Goal: Find specific page/section: Find specific page/section

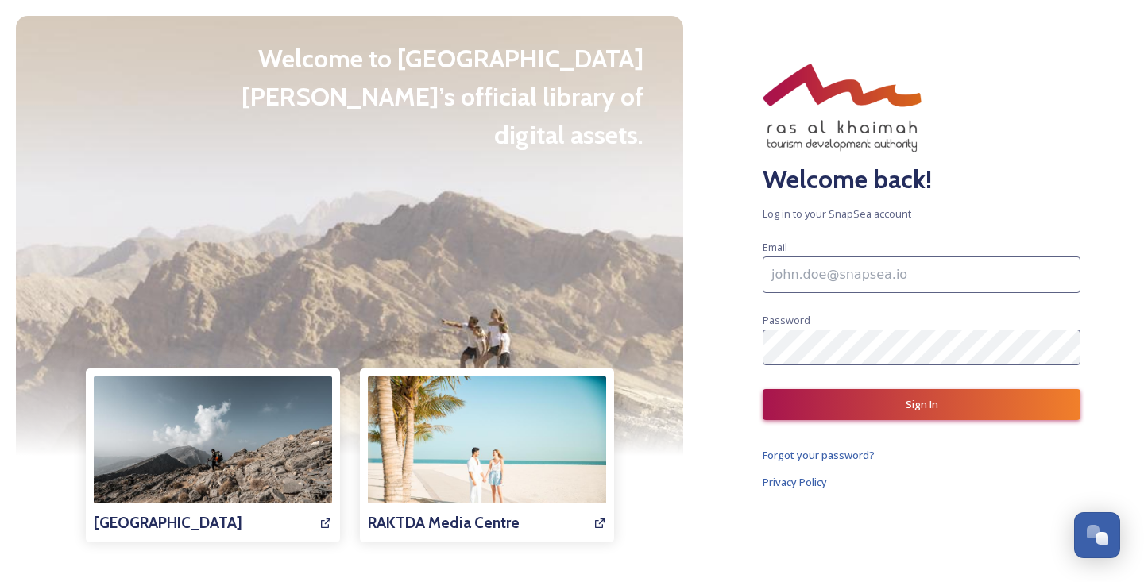
click at [819, 292] on input at bounding box center [922, 275] width 318 height 37
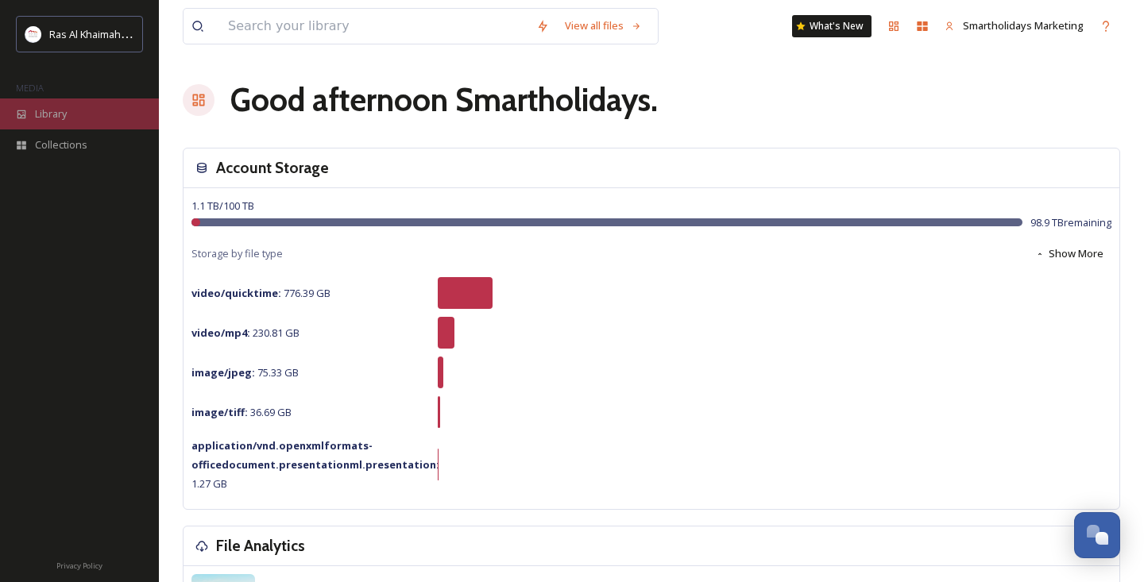
click at [50, 121] on span "Library" at bounding box center [51, 113] width 32 height 15
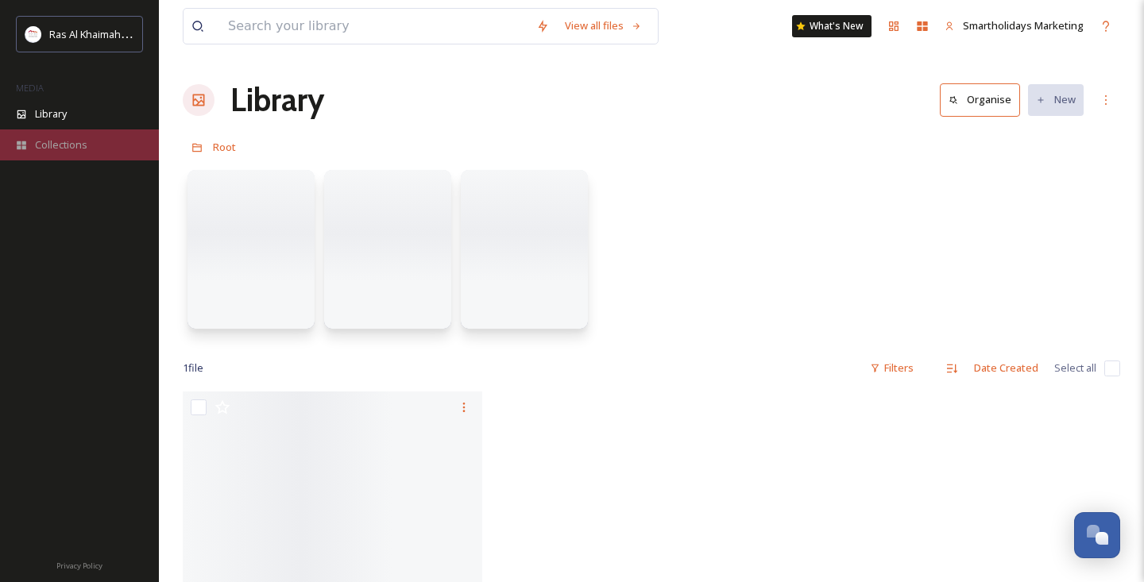
click at [41, 145] on span "Collections" at bounding box center [61, 144] width 52 height 15
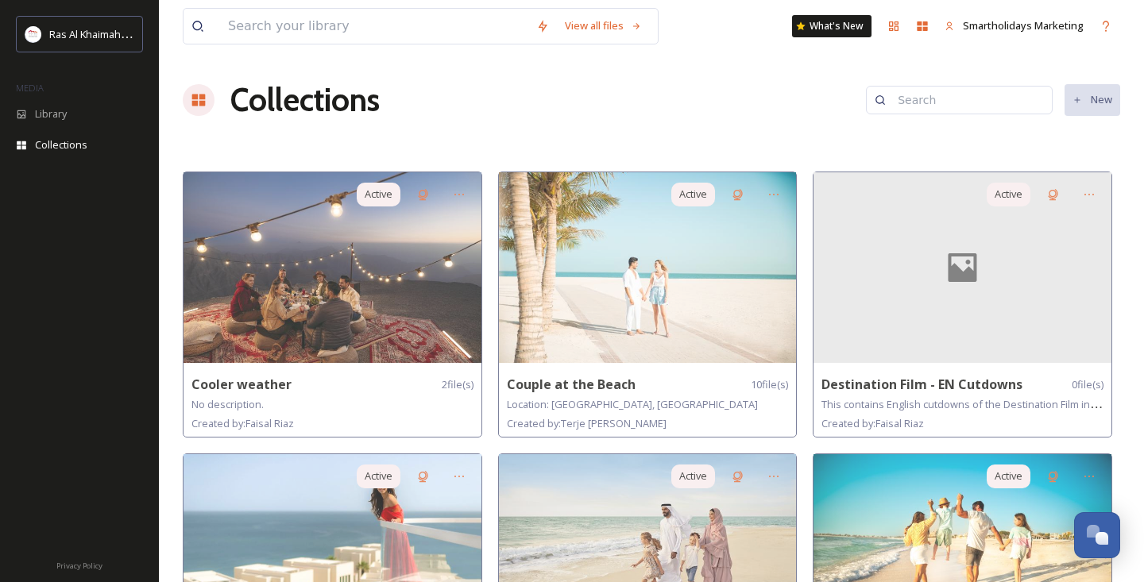
click at [923, 104] on input at bounding box center [967, 100] width 154 height 32
type input "alhamra"
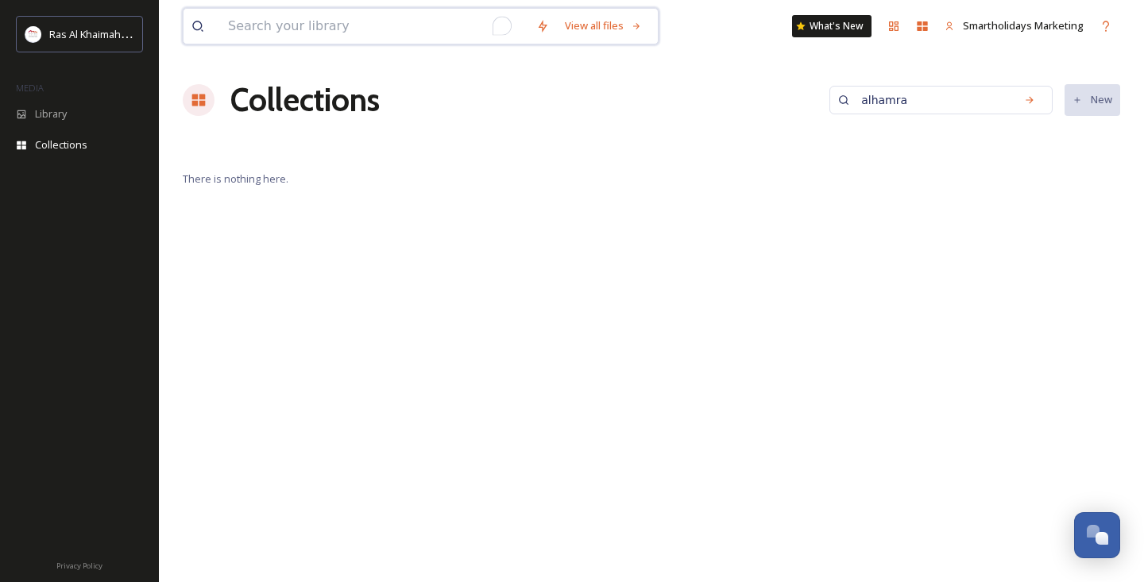
click at [369, 28] on input "To enrich screen reader interactions, please activate Accessibility in Grammarl…" at bounding box center [374, 26] width 308 height 35
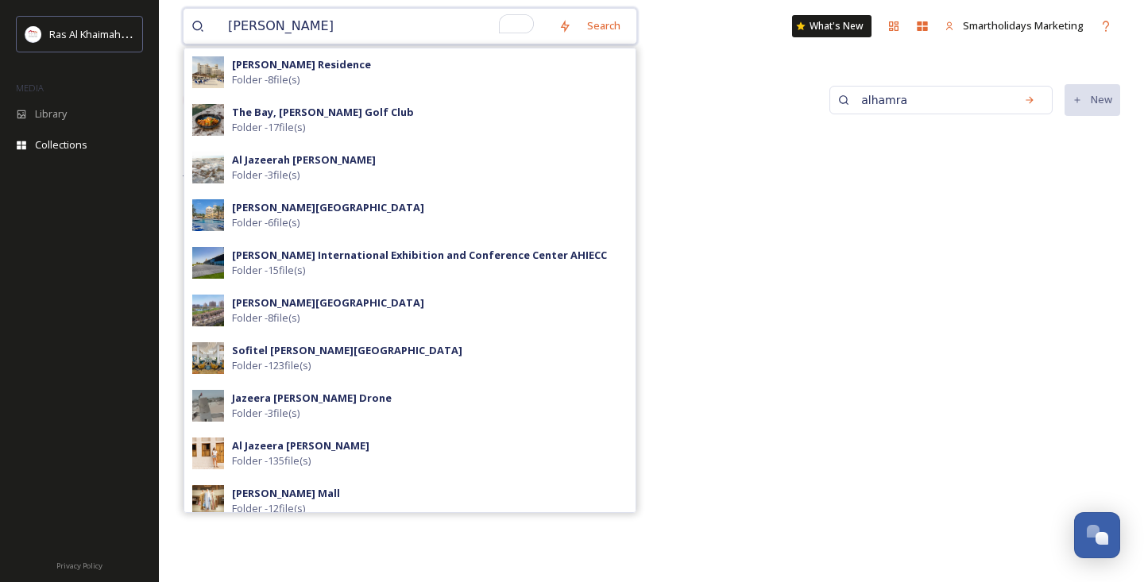
type input "[PERSON_NAME]"
click at [318, 69] on strong "[PERSON_NAME] Residence" at bounding box center [301, 64] width 139 height 14
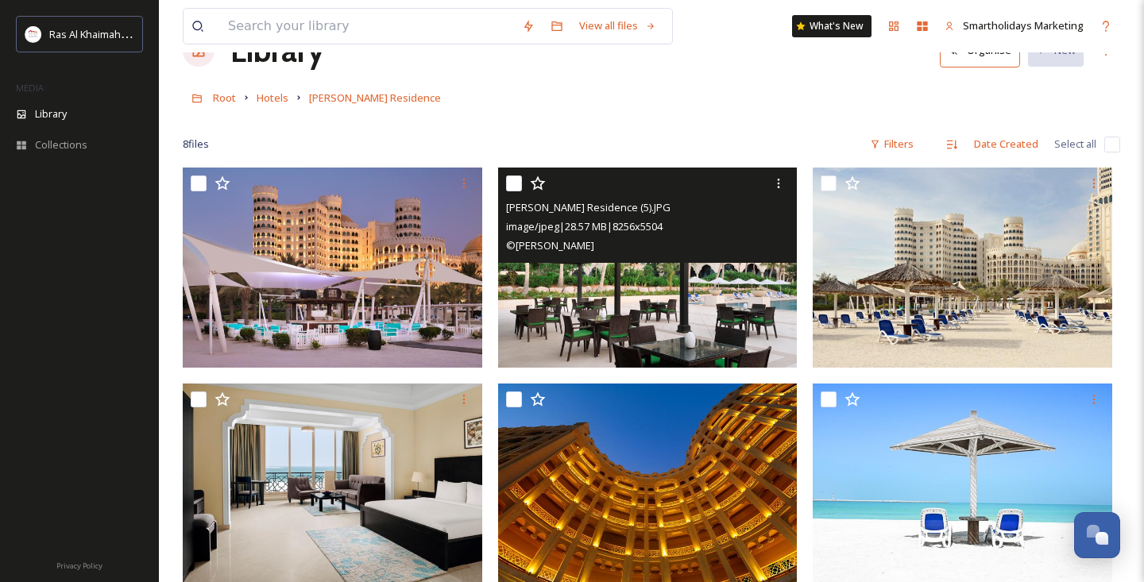
scroll to position [48, 0]
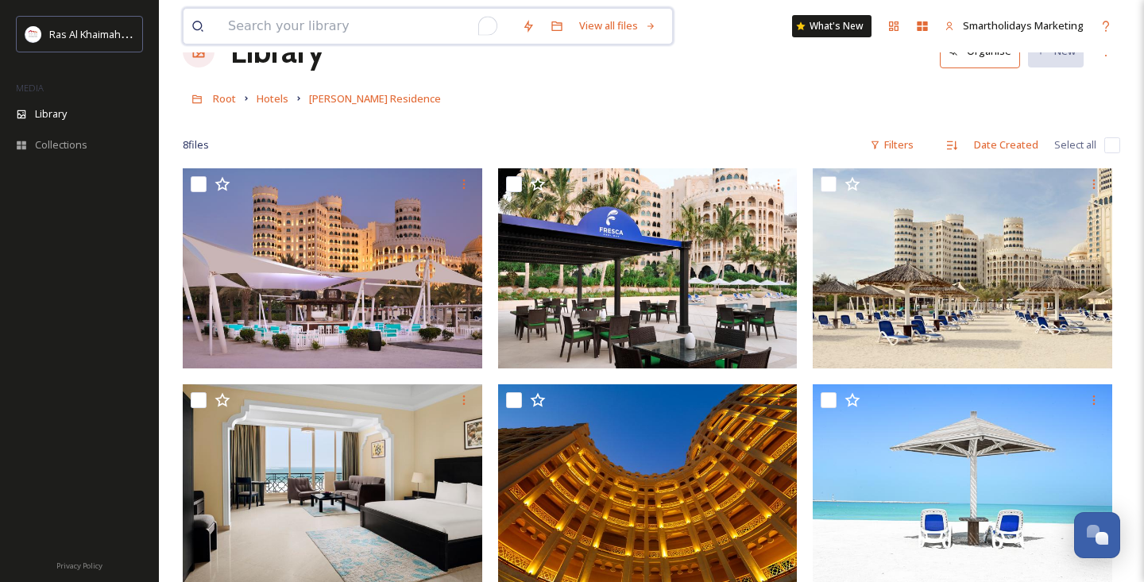
click at [375, 17] on input "To enrich screen reader interactions, please activate Accessibility in Grammarl…" at bounding box center [367, 26] width 294 height 35
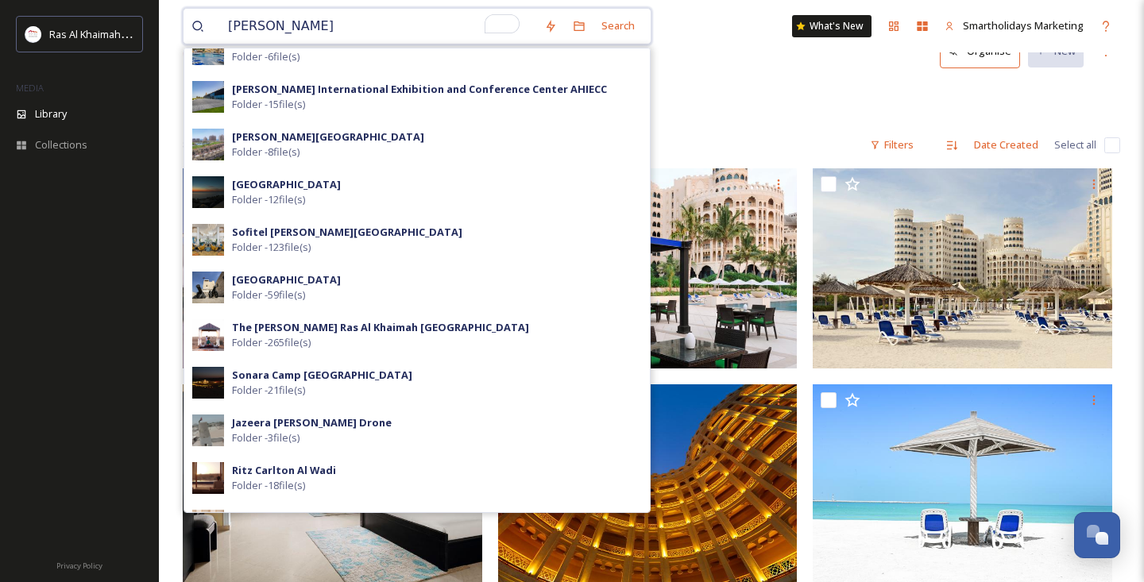
scroll to position [497, 0]
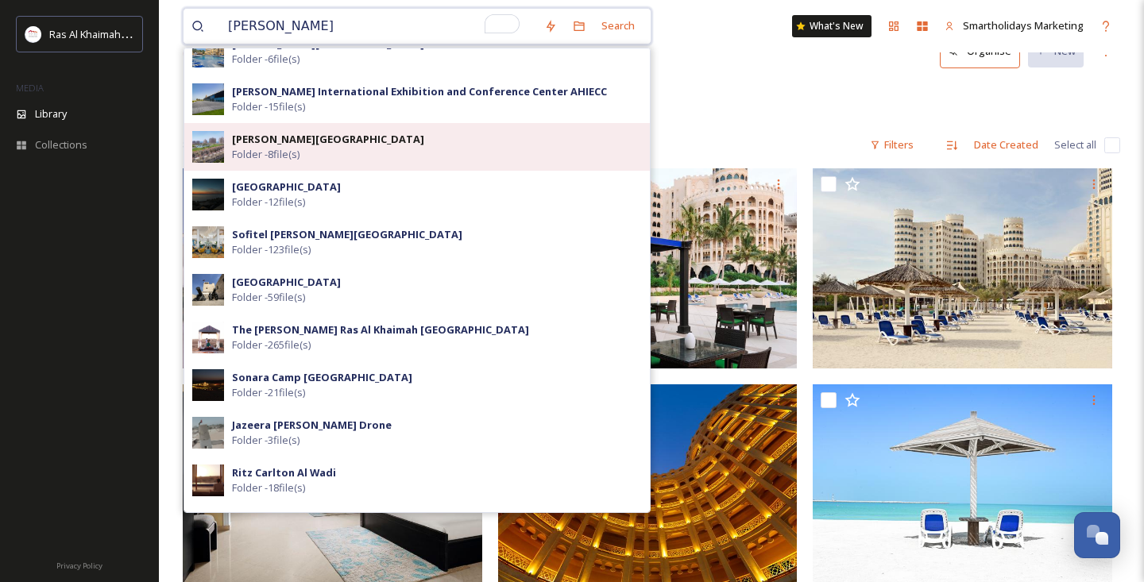
type input "[PERSON_NAME]"
click at [284, 141] on strong "[PERSON_NAME][GEOGRAPHIC_DATA]" at bounding box center [328, 139] width 192 height 14
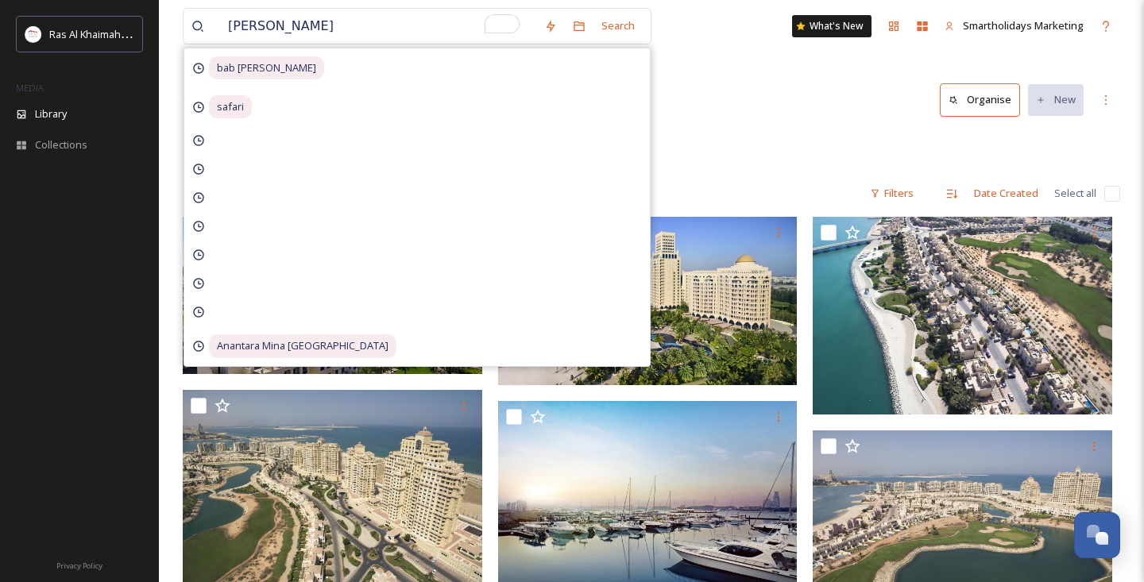
click at [756, 130] on div "[PERSON_NAME] Search bab [PERSON_NAME] safari Anantara [GEOGRAPHIC_DATA] What's…" at bounding box center [651, 423] width 985 height 846
